Goal: Information Seeking & Learning: Learn about a topic

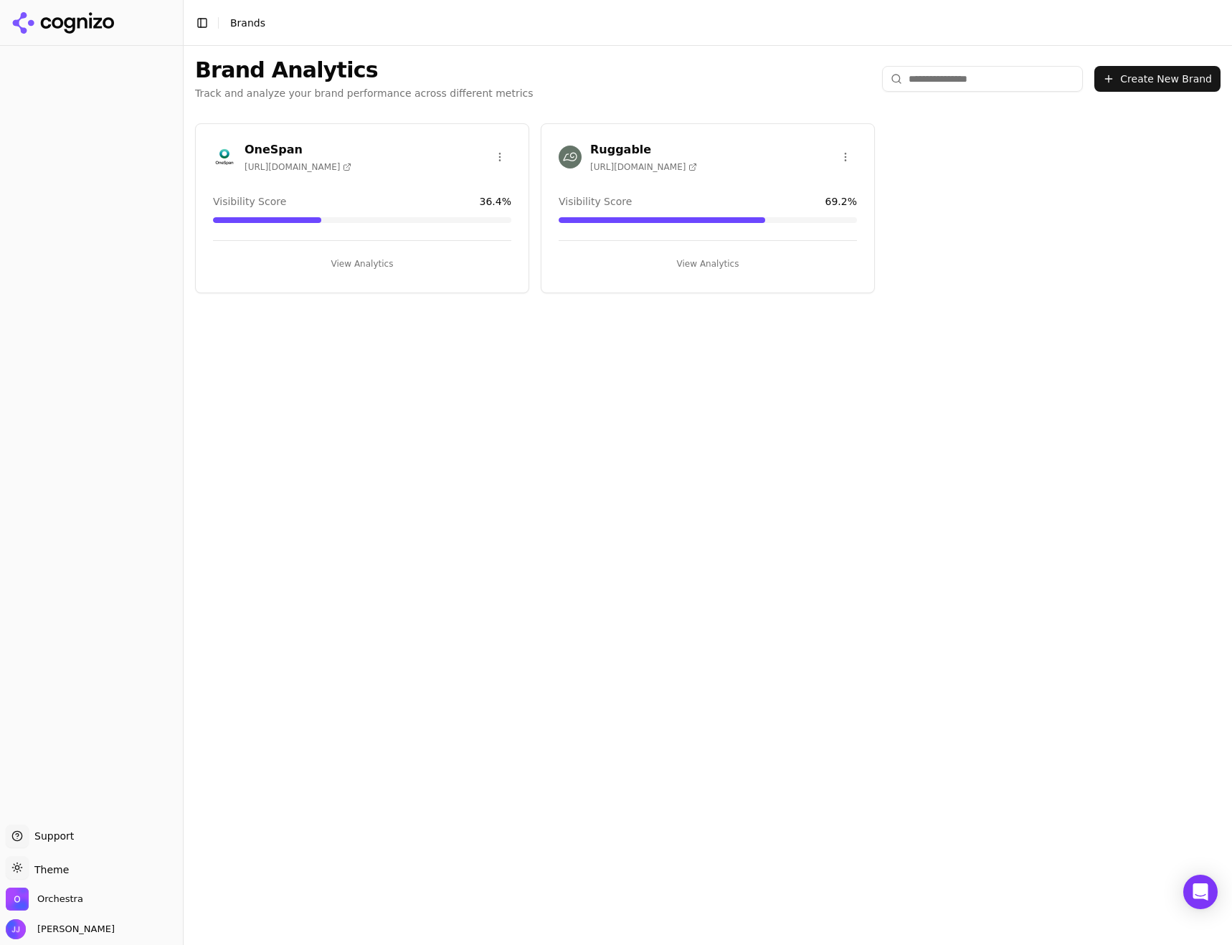
click at [318, 150] on h3 "OneSpan" at bounding box center [298, 149] width 107 height 17
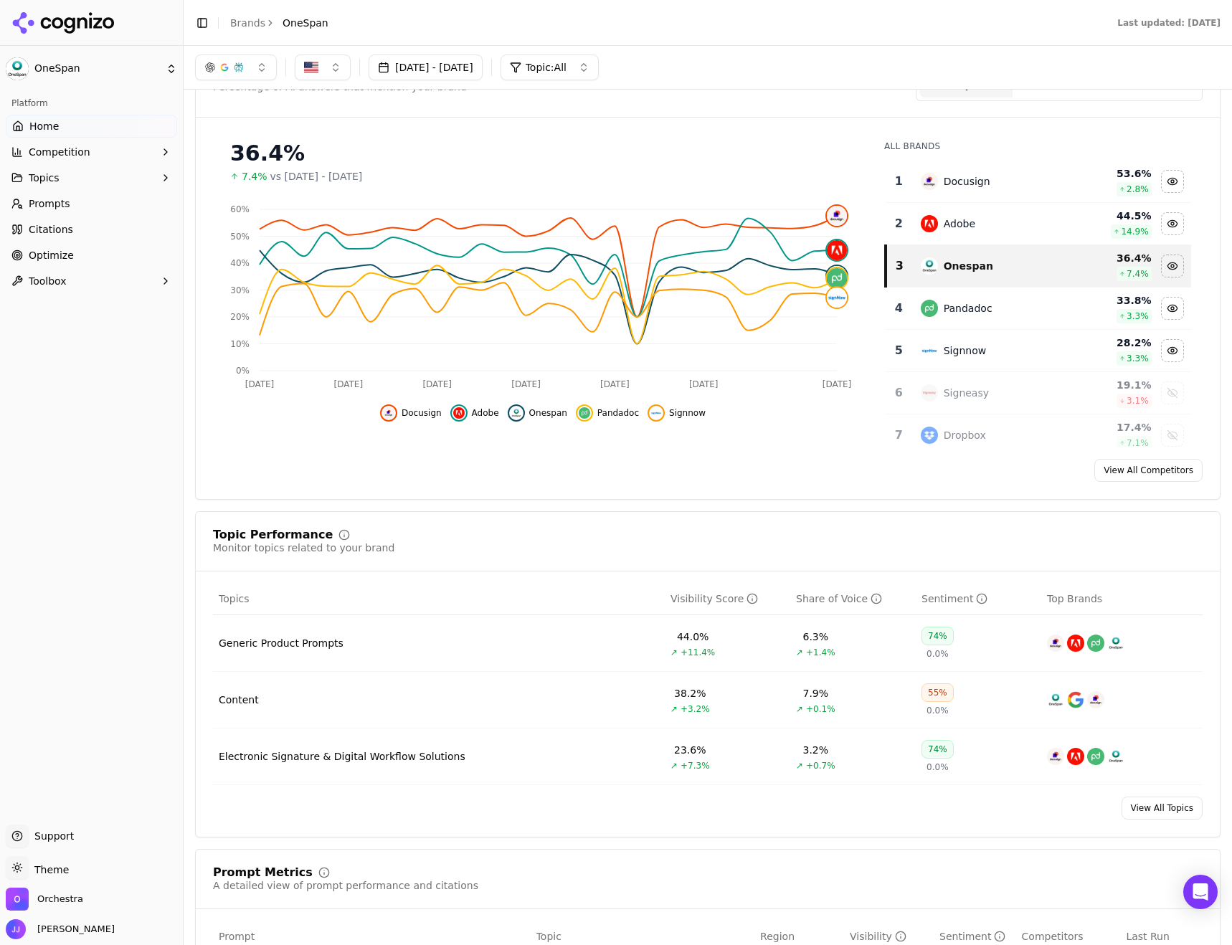
scroll to position [72, 0]
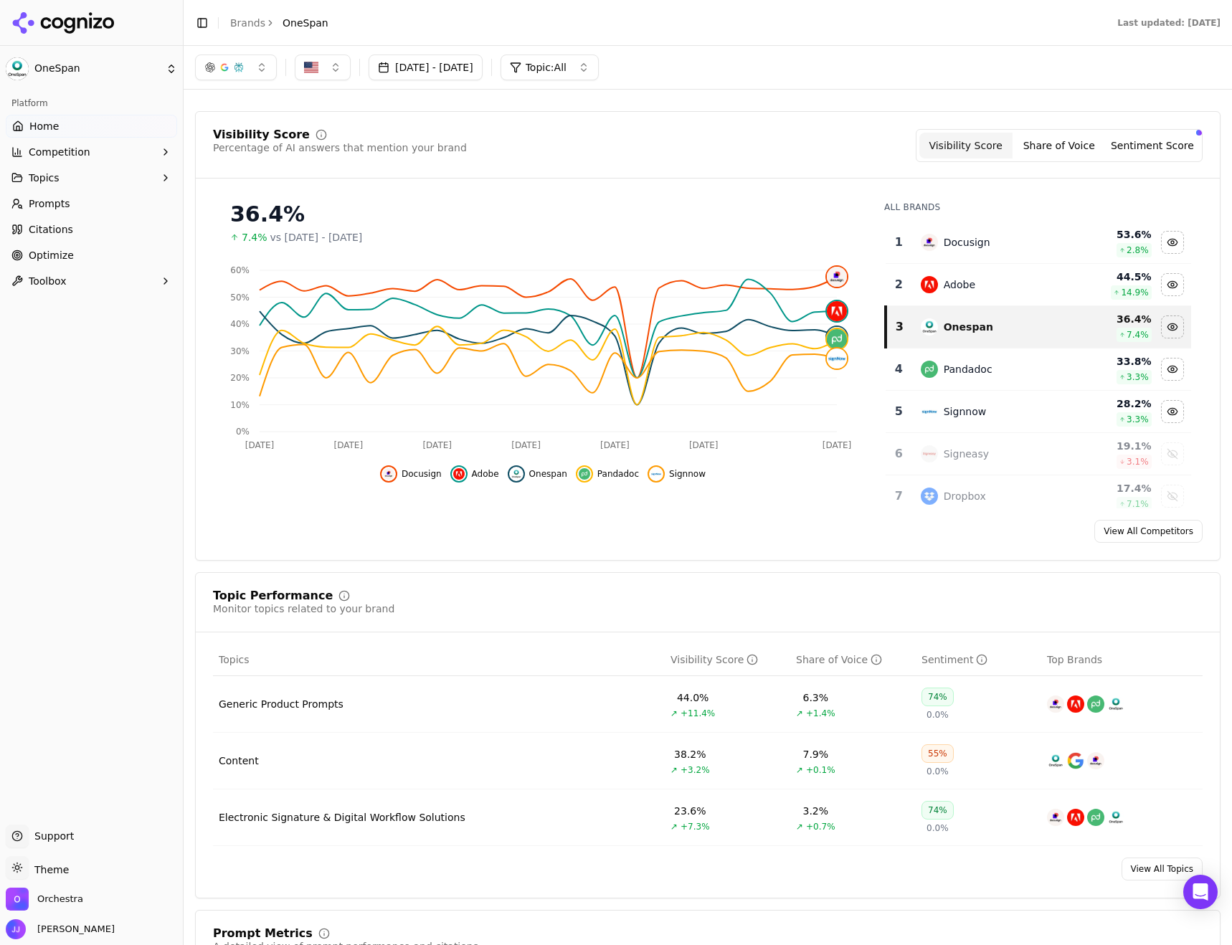
click at [70, 204] on link "Prompts" at bounding box center [91, 203] width 171 height 23
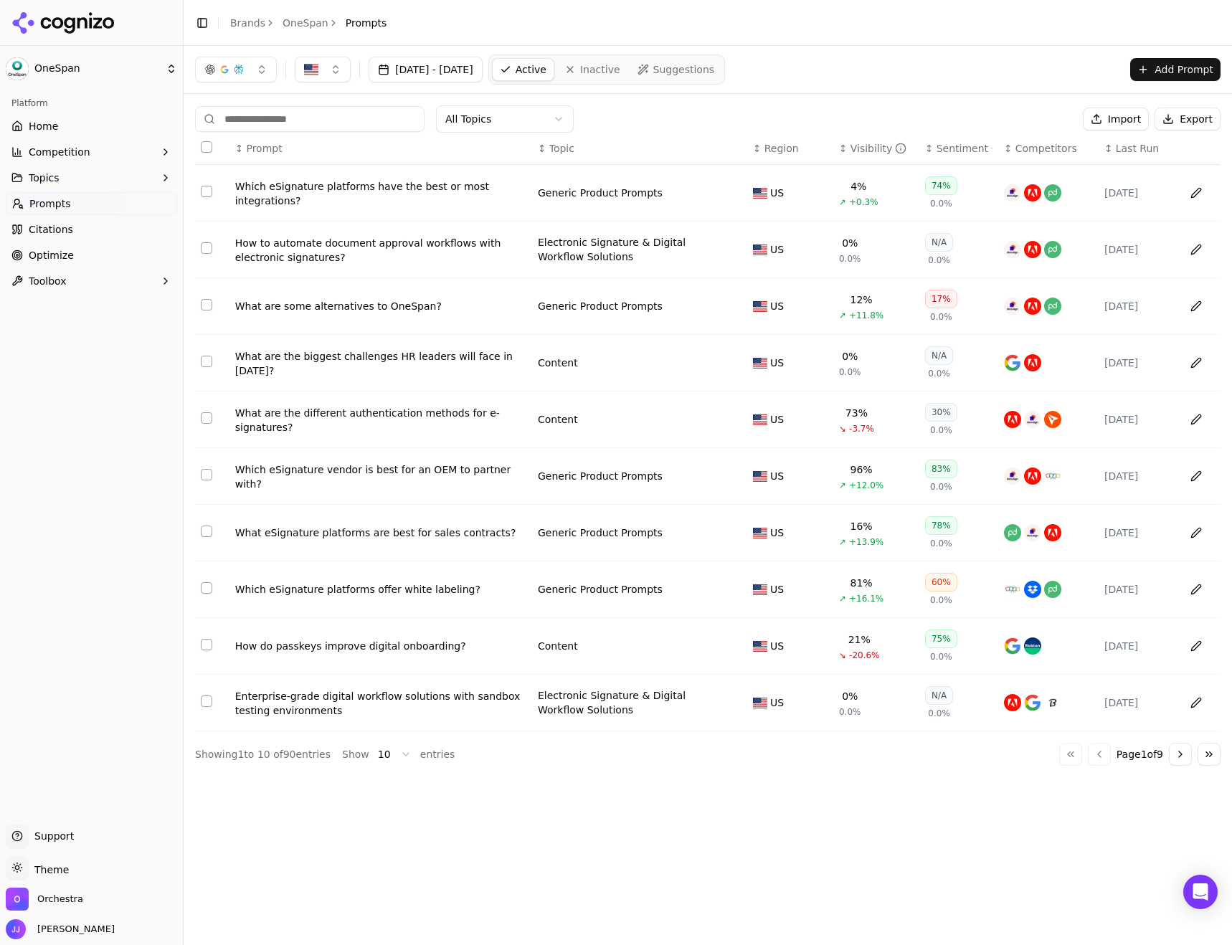
click at [395, 753] on html "OneSpan Platform Home Competition Topics Prompts Citations Optimize Toolbox Sup…" at bounding box center [616, 472] width 1232 height 945
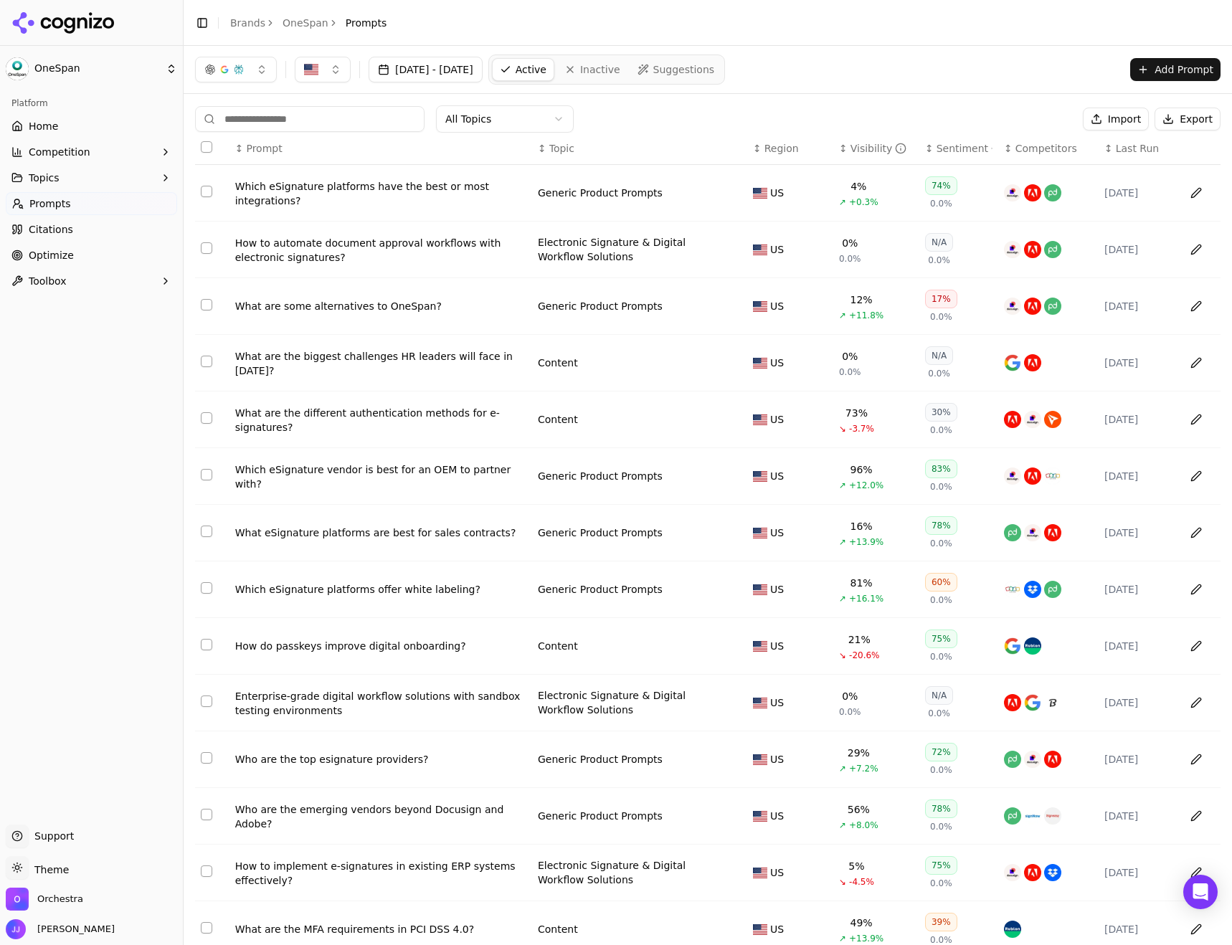
click at [517, 110] on html "OneSpan Platform Home Competition Topics Prompts Citations Optimize Toolbox Sup…" at bounding box center [616, 472] width 1232 height 945
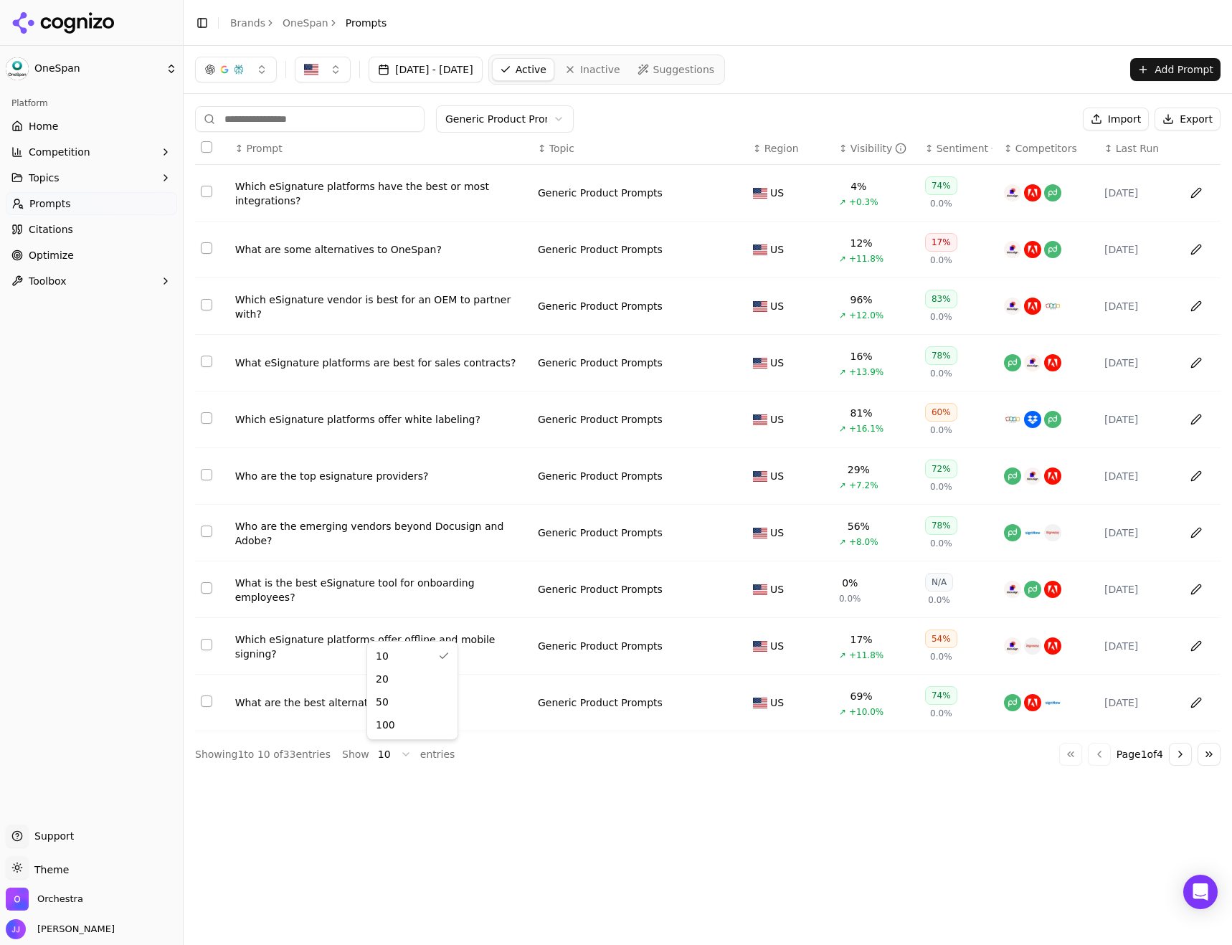
click at [386, 754] on html "OneSpan Platform Home Competition Topics Prompts Citations Optimize Toolbox Sup…" at bounding box center [616, 472] width 1232 height 945
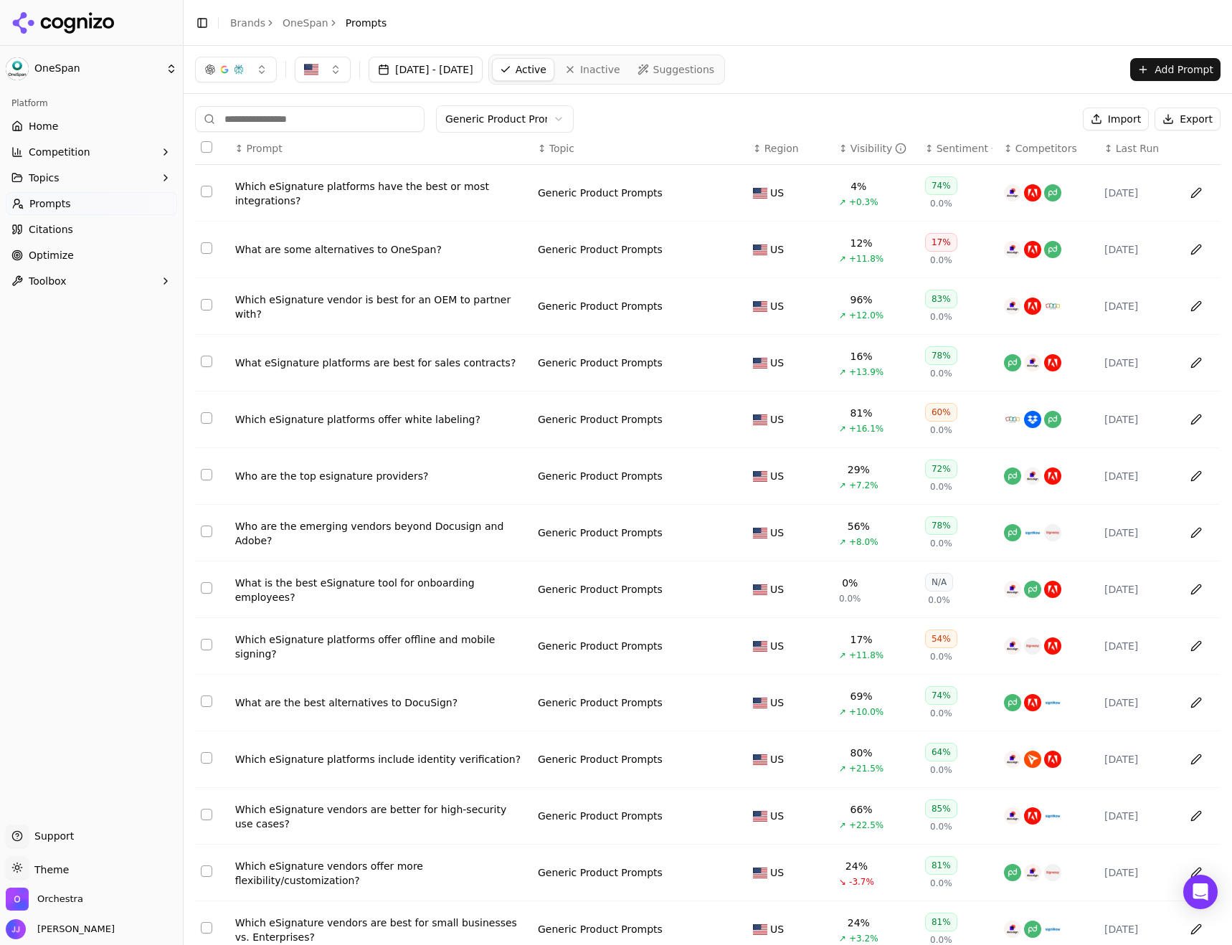
click at [860, 146] on div "Visibility" at bounding box center [878, 148] width 57 height 14
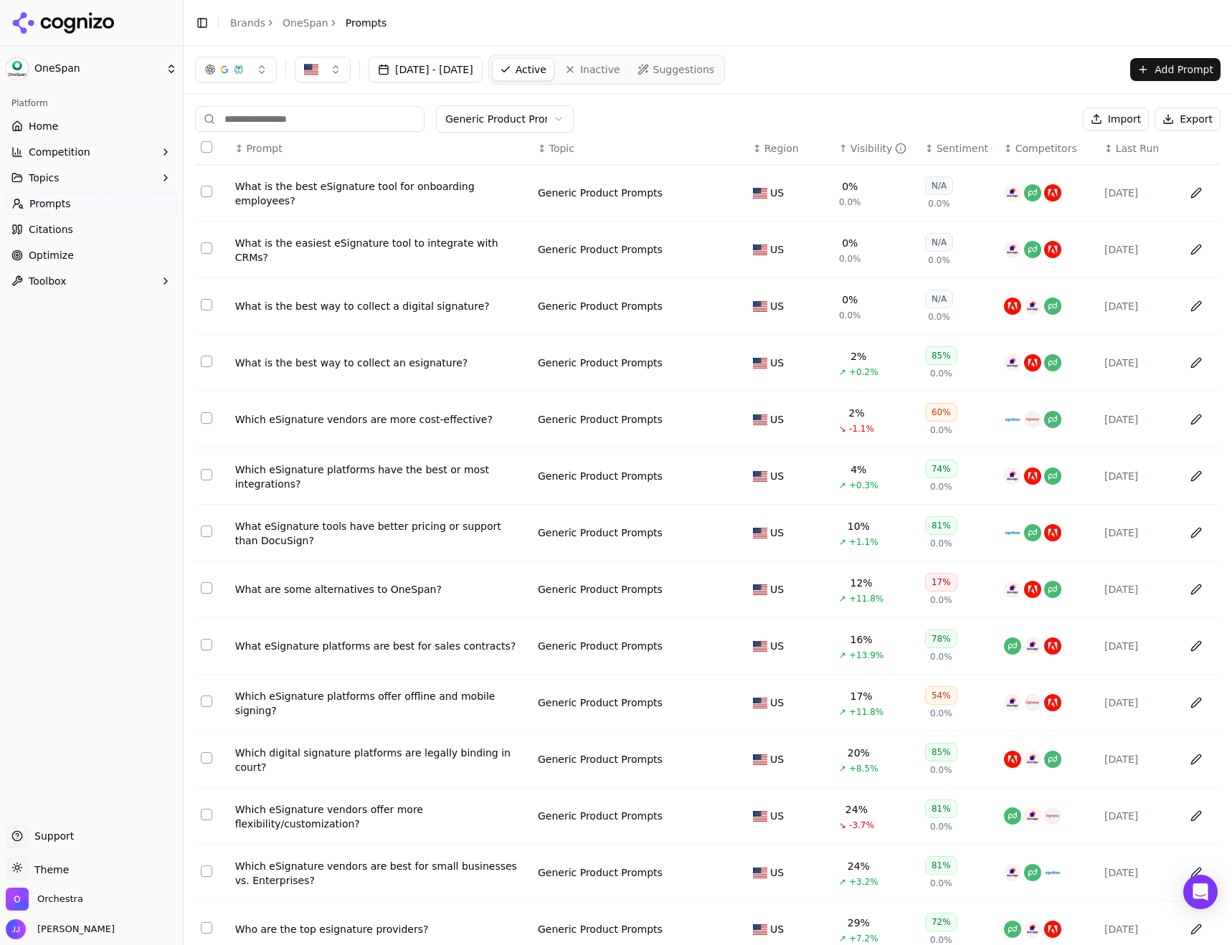
click at [860, 146] on div "Visibility" at bounding box center [878, 148] width 57 height 14
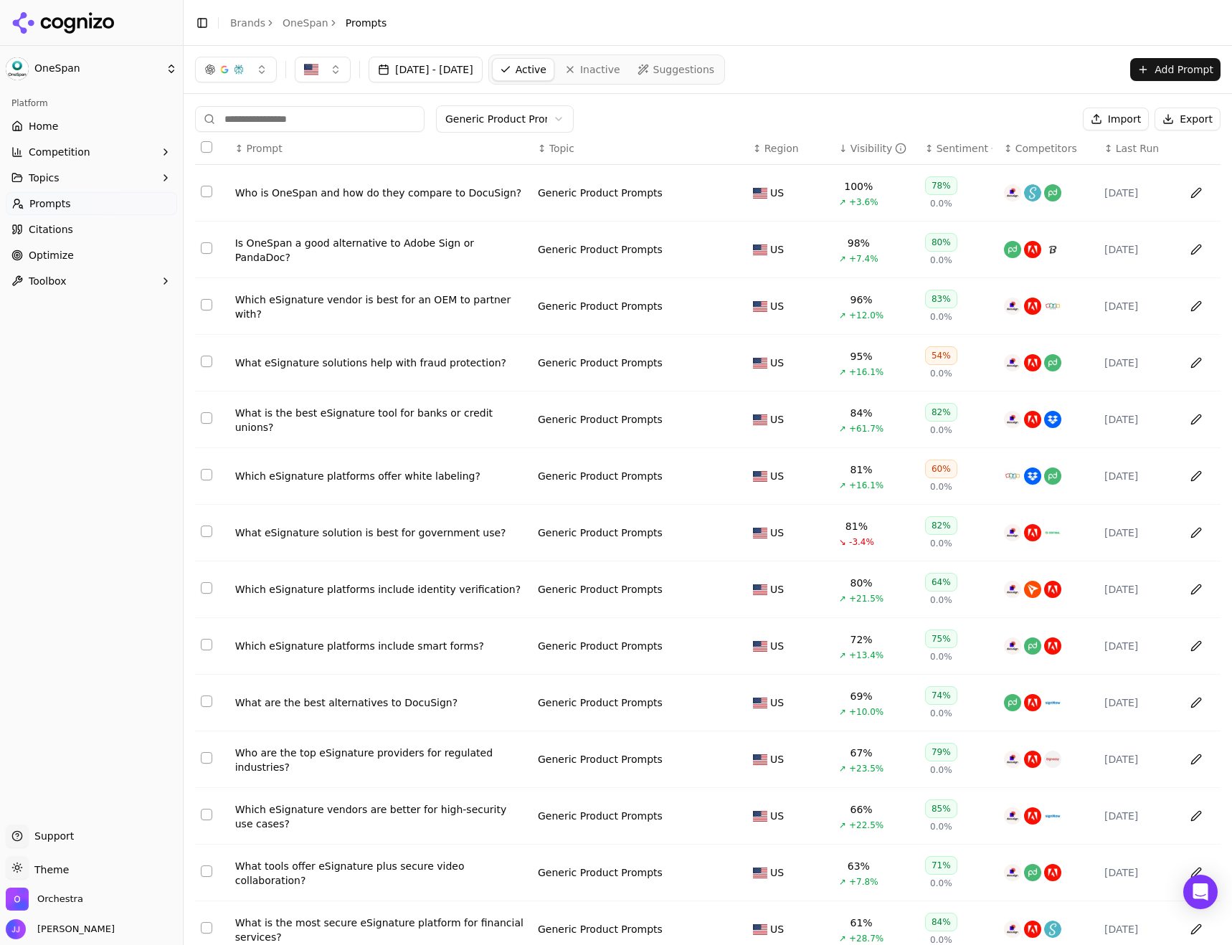
click at [399, 306] on div "Which eSignature vendor is best for an OEM to partner with?" at bounding box center [380, 307] width 291 height 29
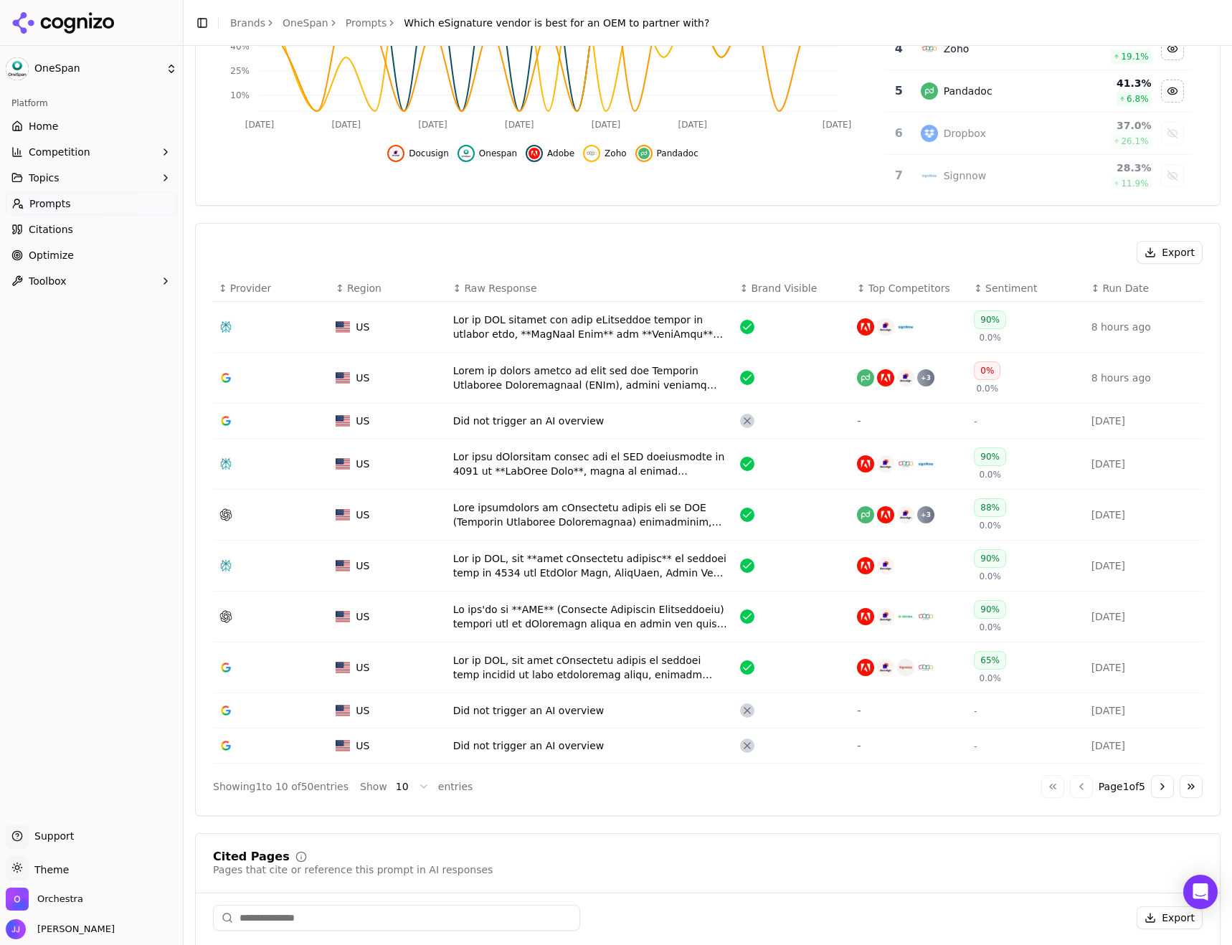
scroll to position [287, 0]
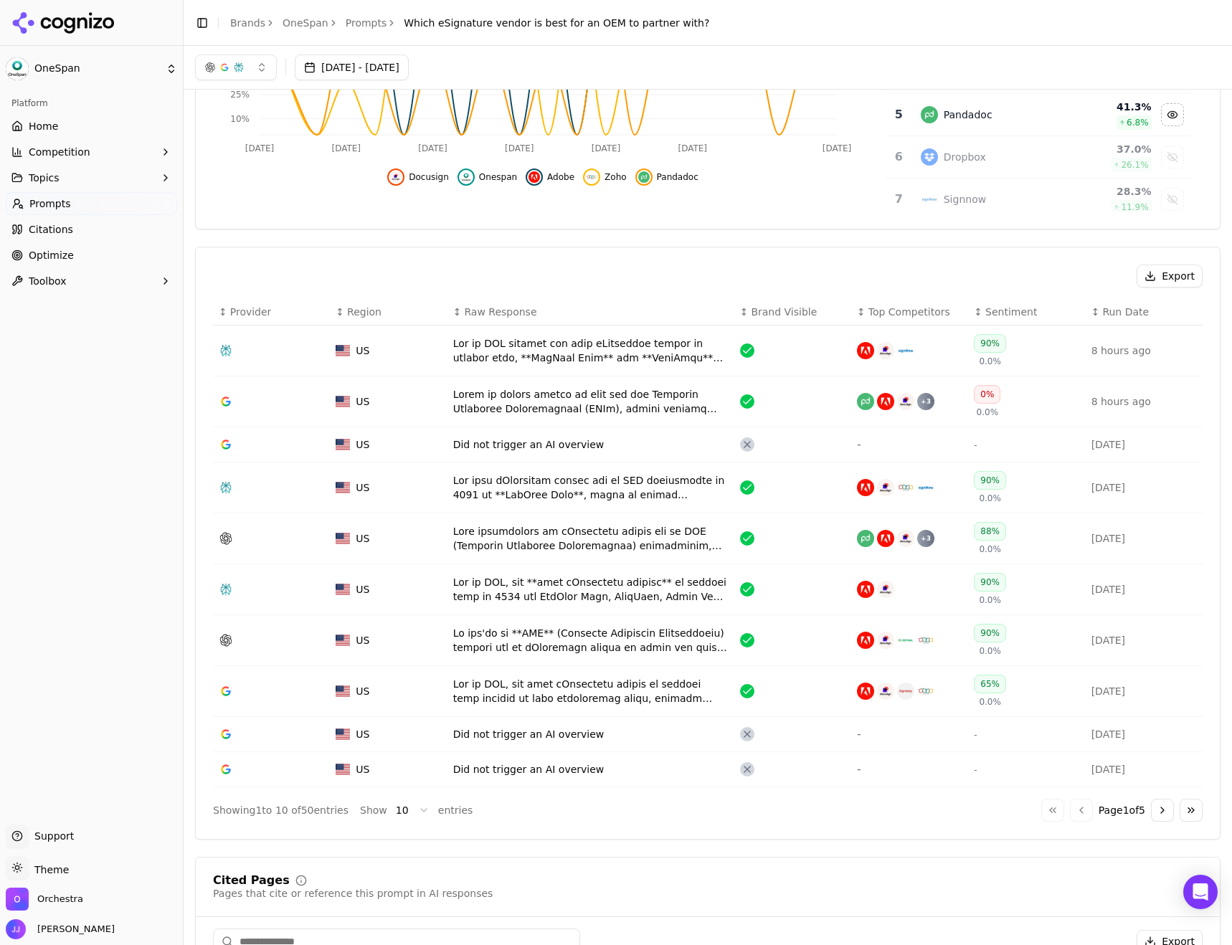
click at [615, 404] on div "Data table" at bounding box center [590, 401] width 275 height 29
